Goal: Information Seeking & Learning: Learn about a topic

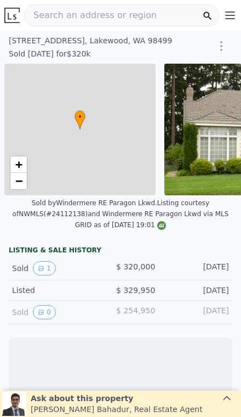
scroll to position [0, 4]
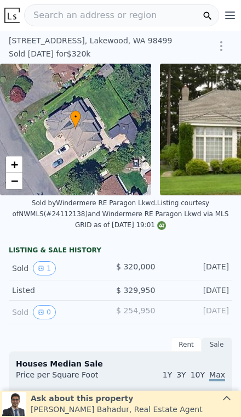
type input "-$ 343,122"
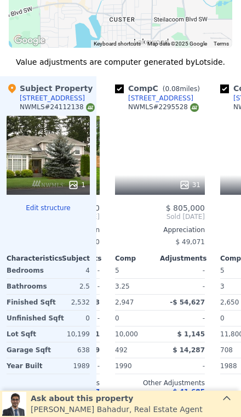
scroll to position [0, 185]
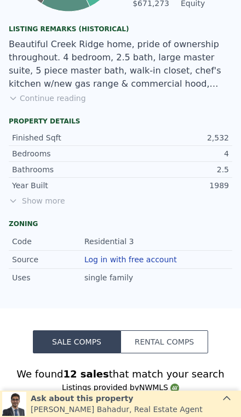
click at [36, 206] on span "Show more" at bounding box center [121, 200] width 224 height 11
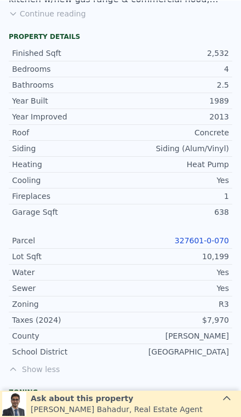
scroll to position [856, 0]
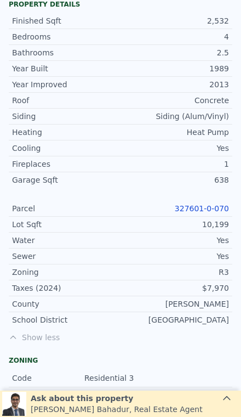
click at [197, 212] on link "327601-0-070" at bounding box center [202, 208] width 54 height 9
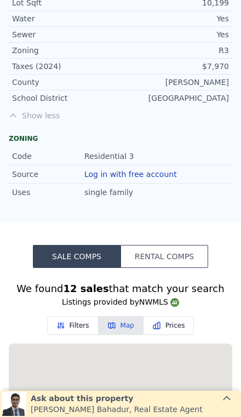
type input "$ 797,000"
type input "$ 395,859"
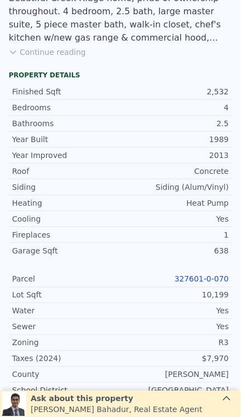
scroll to position [790, 0]
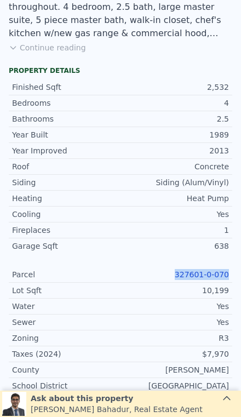
click at [72, 330] on div "Sewer Yes" at bounding box center [121, 323] width 224 height 16
click at [195, 278] on link "327601-0-070" at bounding box center [202, 274] width 54 height 9
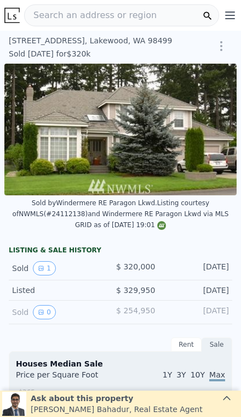
scroll to position [0, 0]
click at [66, 12] on span "Search an address or region" at bounding box center [91, 15] width 132 height 13
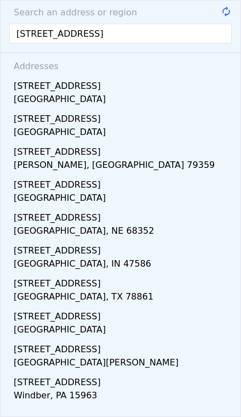
type input "[STREET_ADDRESS]"
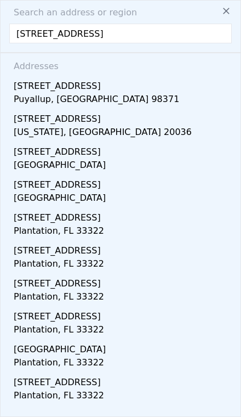
click at [43, 91] on div "[STREET_ADDRESS]" at bounding box center [123, 84] width 218 height 18
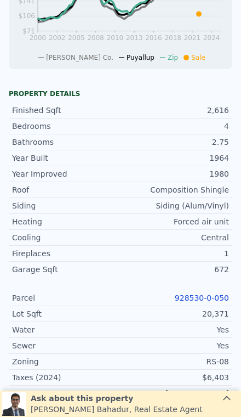
scroll to position [429, 0]
copy link "928530-0-050"
click at [81, 340] on div "Sewer" at bounding box center [66, 345] width 109 height 11
click at [198, 293] on link "928530-0-050" at bounding box center [202, 297] width 54 height 9
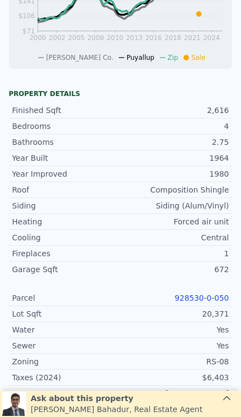
click at [190, 296] on link "928530-0-050" at bounding box center [202, 297] width 54 height 9
click at [202, 294] on link "928530-0-050" at bounding box center [202, 297] width 54 height 9
click at [200, 299] on link "928530-0-050" at bounding box center [202, 297] width 54 height 9
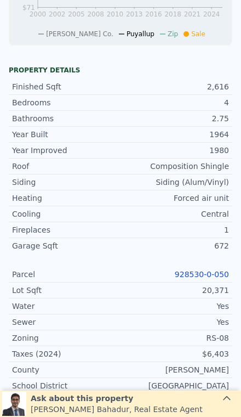
scroll to position [453, 0]
